Goal: Find specific page/section: Find specific page/section

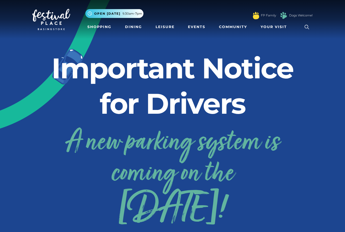
click at [98, 25] on link "Shopping" at bounding box center [99, 26] width 28 height 9
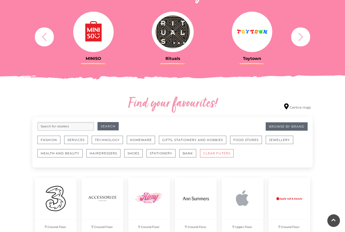
scroll to position [210, 0]
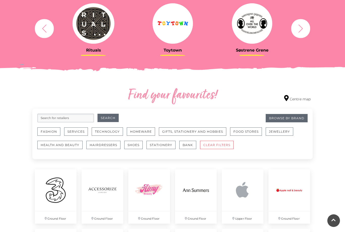
click at [133, 146] on button "Shoes" at bounding box center [133, 145] width 18 height 8
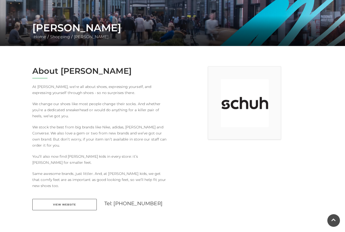
scroll to position [80, 0]
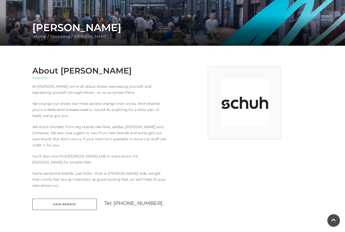
click at [63, 199] on link "View Website" at bounding box center [64, 204] width 64 height 11
